Goal: Information Seeking & Learning: Learn about a topic

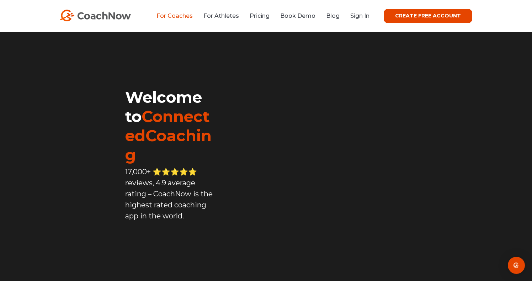
click at [179, 15] on link "For Coaches" at bounding box center [174, 15] width 36 height 7
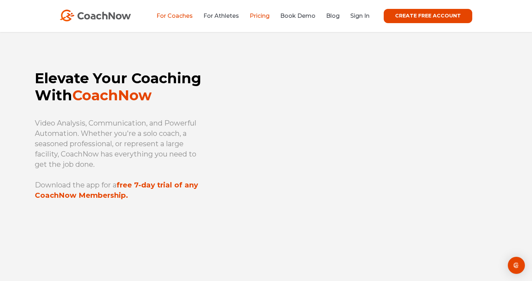
click at [259, 16] on link "Pricing" at bounding box center [260, 15] width 20 height 7
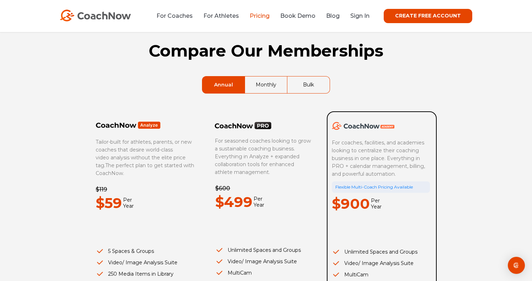
scroll to position [21, 0]
click at [263, 87] on link "Monthly" at bounding box center [266, 84] width 42 height 17
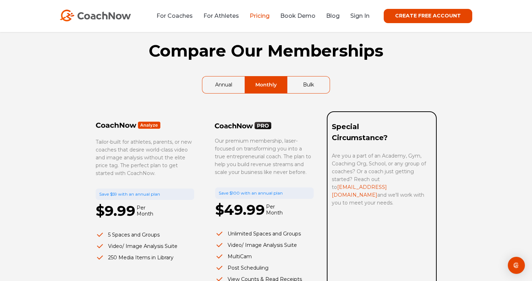
click at [216, 80] on link "Annual" at bounding box center [223, 84] width 42 height 17
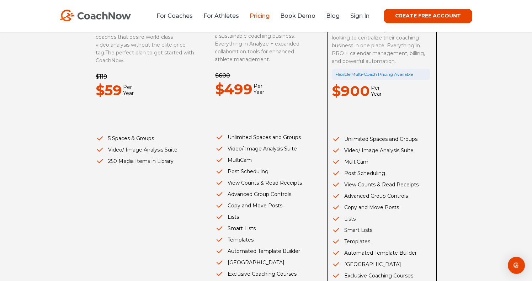
scroll to position [134, 0]
click at [175, 149] on li "Video/ Image Analysis Suite" at bounding box center [145, 149] width 99 height 8
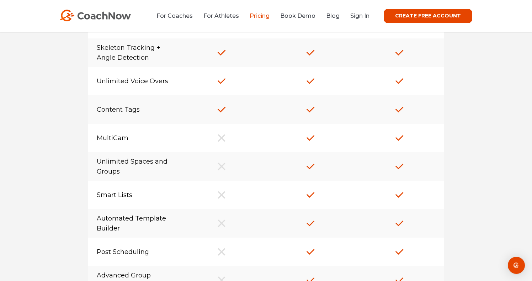
scroll to position [611, 0]
click at [108, 138] on div "MultiCam" at bounding box center [132, 137] width 89 height 18
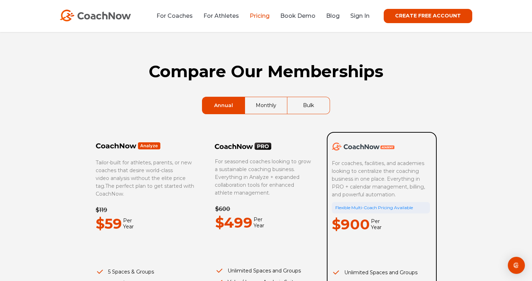
scroll to position [0, 0]
click at [270, 107] on link "Monthly" at bounding box center [266, 105] width 42 height 17
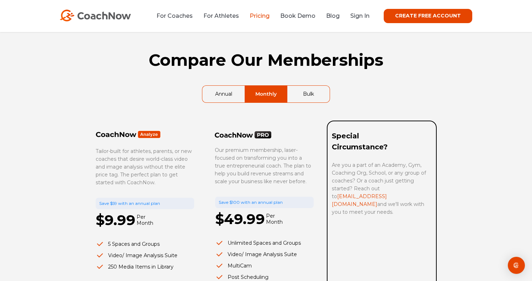
scroll to position [10, 0]
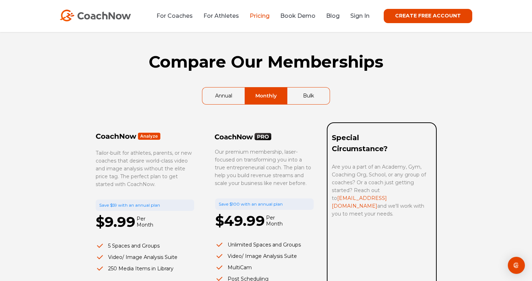
click at [233, 92] on link "Annual" at bounding box center [223, 95] width 42 height 17
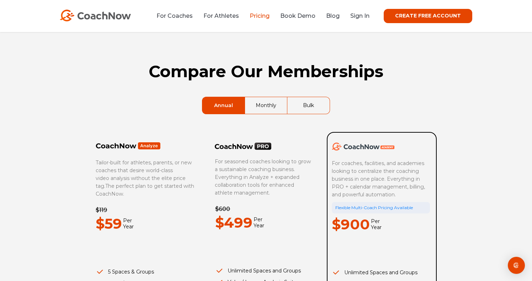
scroll to position [0, 0]
click at [420, 15] on link "CREATE FREE ACCOUNT" at bounding box center [428, 16] width 89 height 14
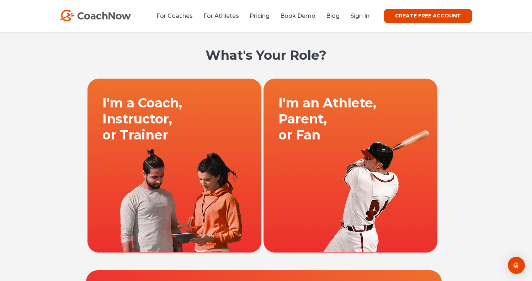
scroll to position [-1, 0]
click at [201, 129] on link at bounding box center [174, 165] width 176 height 174
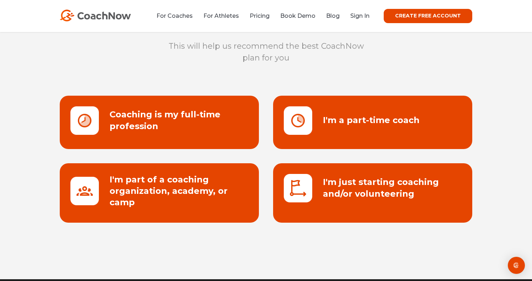
scroll to position [55, 0]
click at [354, 117] on link at bounding box center [372, 122] width 199 height 53
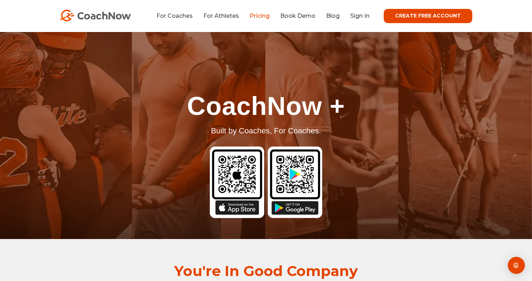
click at [261, 16] on link "Pricing" at bounding box center [260, 15] width 20 height 7
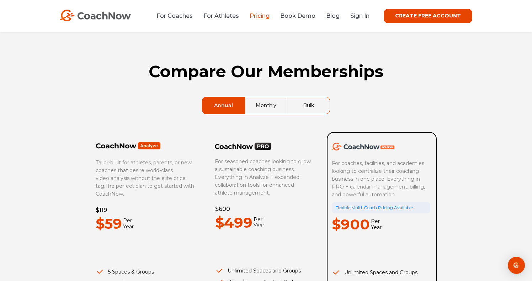
click at [269, 101] on link "Monthly" at bounding box center [266, 105] width 42 height 17
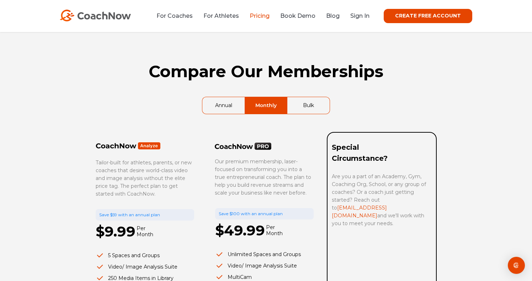
click at [315, 102] on link "Bulk" at bounding box center [308, 105] width 42 height 17
